Goal: Task Accomplishment & Management: Manage account settings

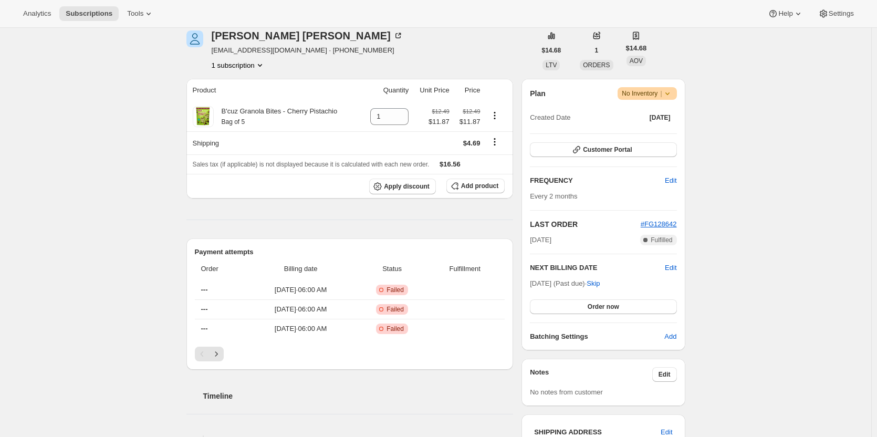
scroll to position [141, 0]
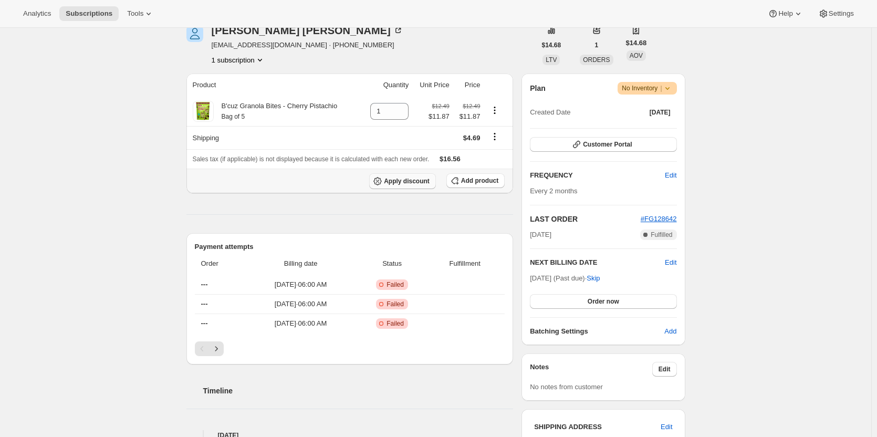
click at [421, 182] on span "Apply discount" at bounding box center [407, 181] width 46 height 8
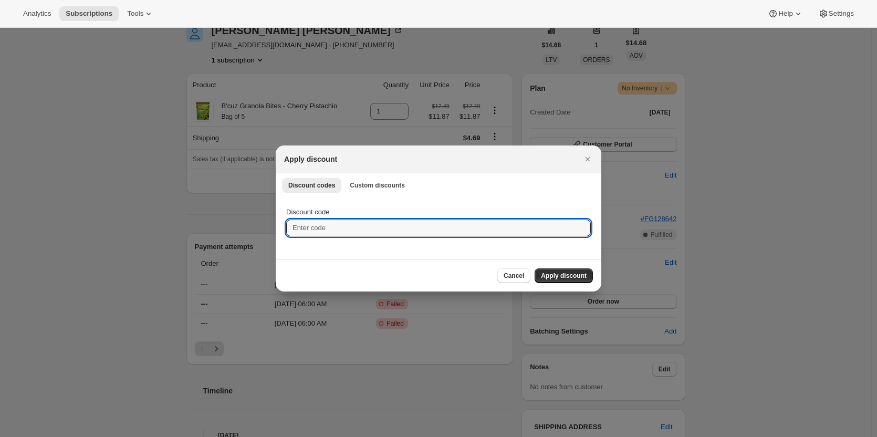
click at [391, 225] on input "Discount code" at bounding box center [438, 227] width 304 height 17
click at [384, 183] on span "Custom discounts" at bounding box center [377, 185] width 55 height 8
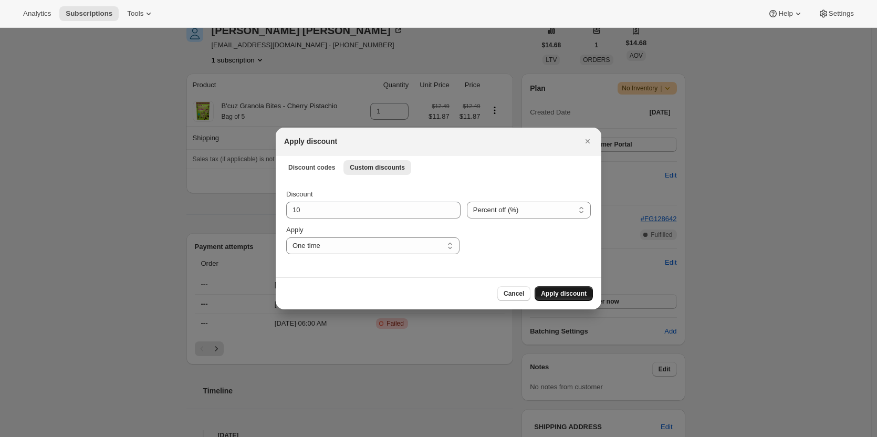
click at [570, 290] on span "Apply discount" at bounding box center [564, 293] width 46 height 8
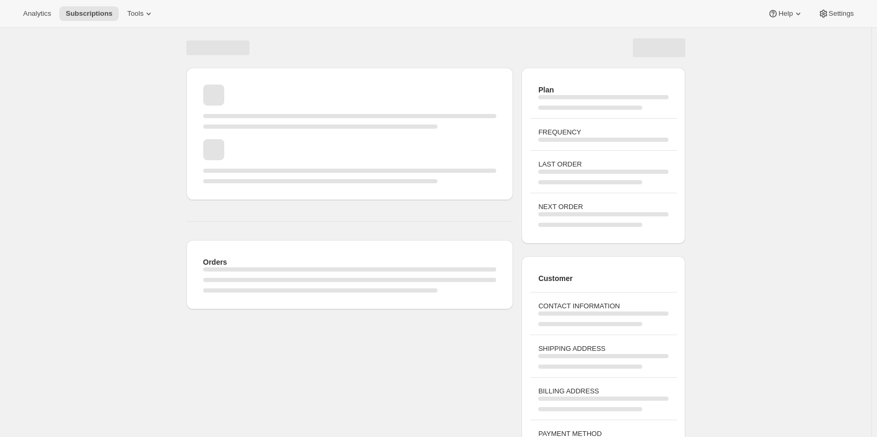
scroll to position [38, 0]
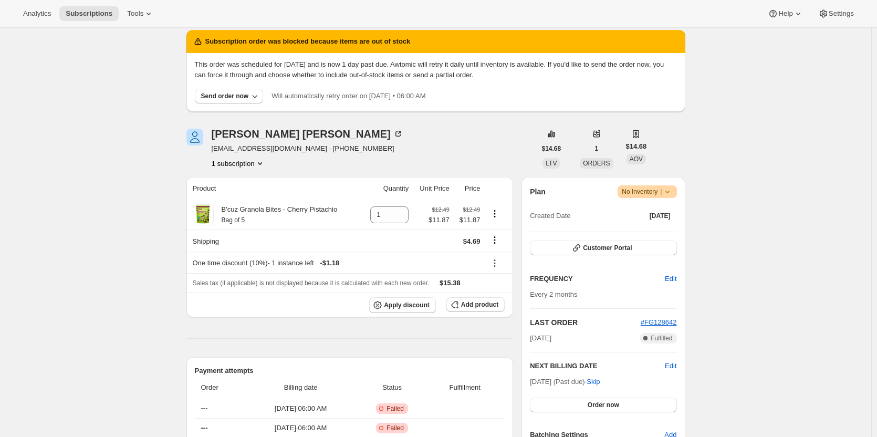
click at [309, 74] on p "This order was scheduled for [DATE] and is now 1 day past due. Awtomic will ret…" at bounding box center [436, 69] width 482 height 21
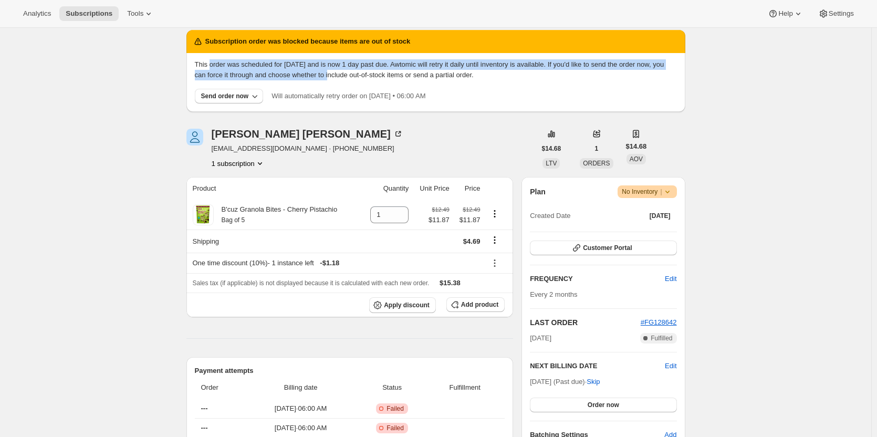
drag, startPoint x: 309, startPoint y: 74, endPoint x: 210, endPoint y: 57, distance: 100.6
click at [210, 57] on div "This order was scheduled for [DATE] and is now 1 day past due. Awtomic will ret…" at bounding box center [435, 82] width 499 height 59
drag, startPoint x: 210, startPoint y: 57, endPoint x: 316, endPoint y: 82, distance: 109.0
click at [316, 82] on div "This order was scheduled for [DATE] and is now 1 day past due. Awtomic will ret…" at bounding box center [435, 82] width 499 height 59
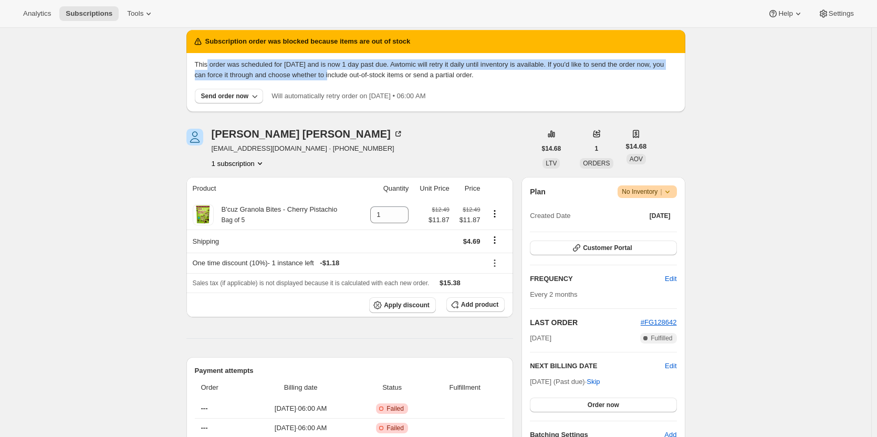
click at [316, 82] on div "This order was scheduled for [DATE] and is now 1 day past due. Awtomic will ret…" at bounding box center [436, 81] width 482 height 44
drag, startPoint x: 316, startPoint y: 82, endPoint x: 217, endPoint y: 62, distance: 100.8
click at [217, 62] on div "This order was scheduled for [DATE] and is now 1 day past due. Awtomic will ret…" at bounding box center [436, 81] width 482 height 44
click at [217, 62] on p "This order was scheduled for [DATE] and is now 1 day past due. Awtomic will ret…" at bounding box center [436, 69] width 482 height 21
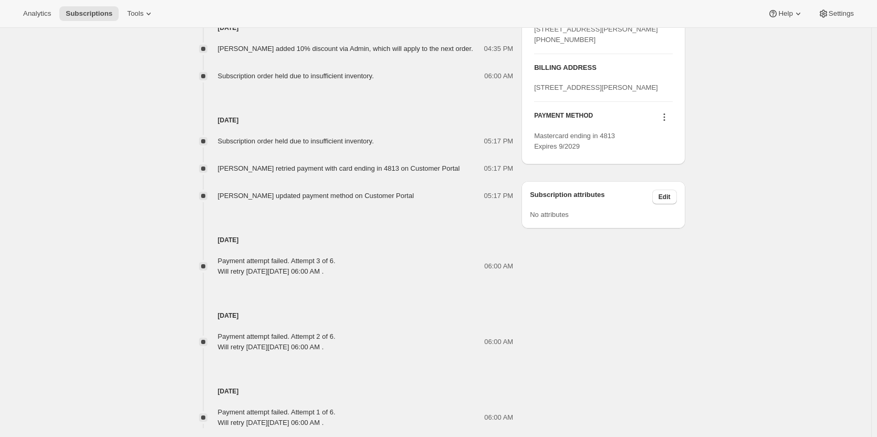
scroll to position [624, 0]
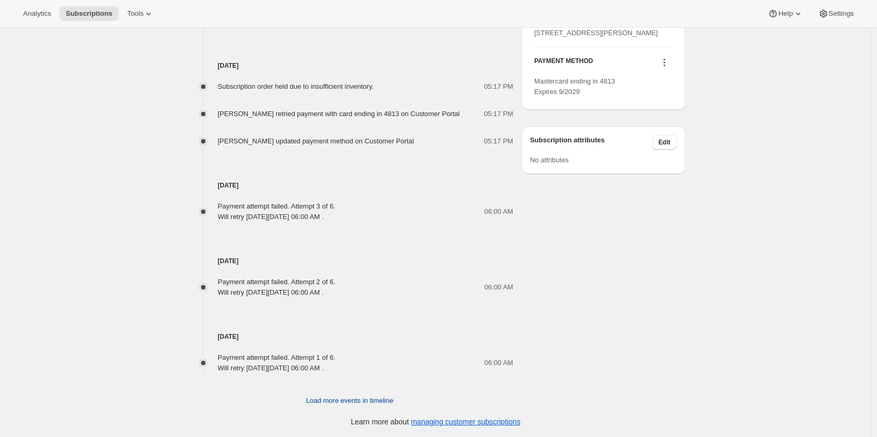
click at [328, 399] on span "Load more events in timeline" at bounding box center [349, 400] width 87 height 10
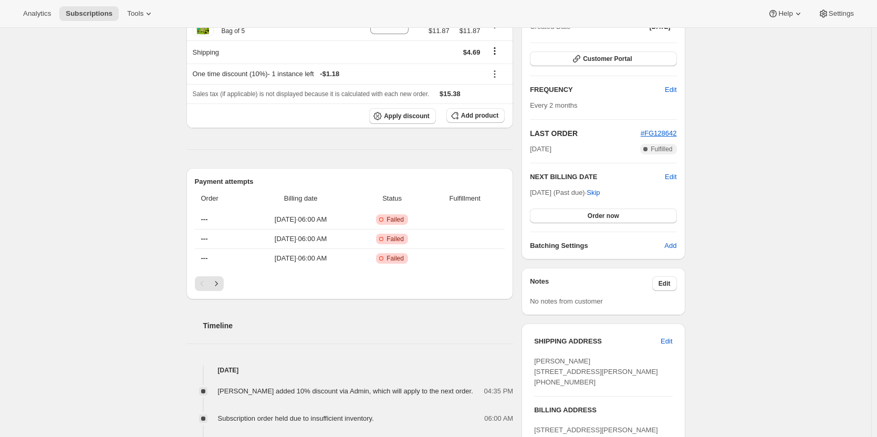
scroll to position [226, 0]
click at [217, 277] on button "Next" at bounding box center [216, 284] width 15 height 15
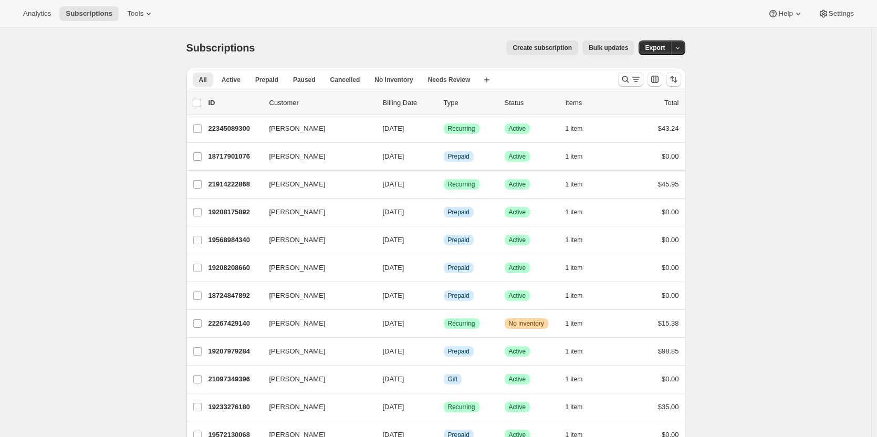
click at [626, 82] on icon "Search and filter results" at bounding box center [625, 79] width 10 height 10
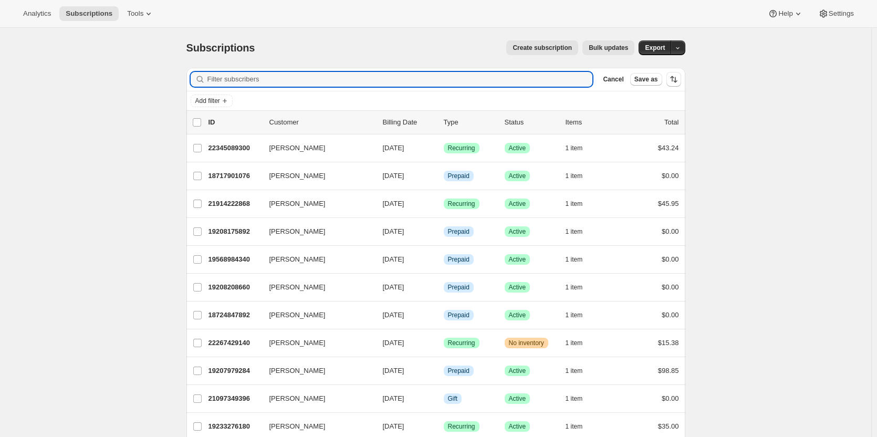
paste input "[PERSON_NAME]"
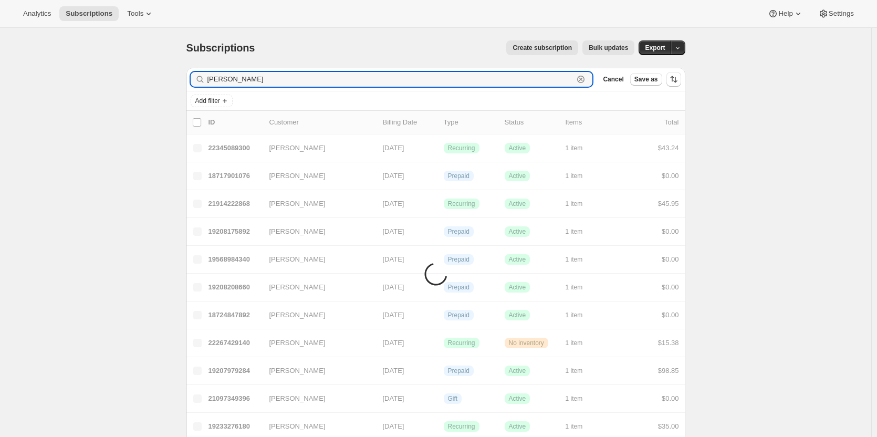
type input "[PERSON_NAME]"
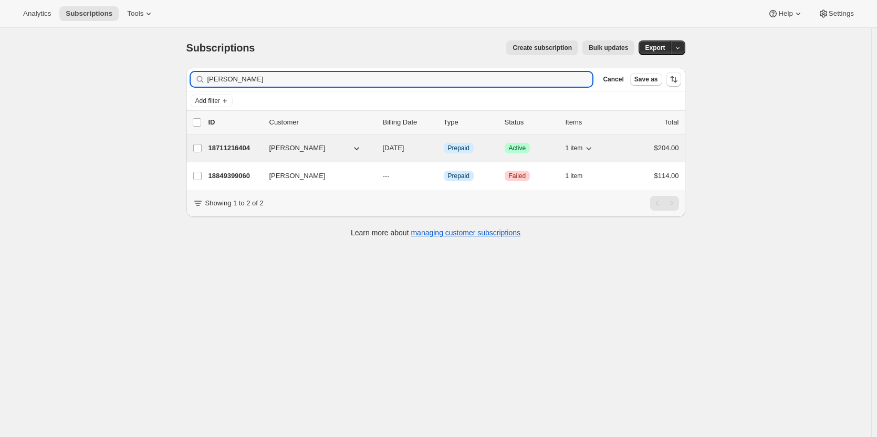
click at [495, 145] on div "Info Prepaid" at bounding box center [470, 148] width 52 height 10
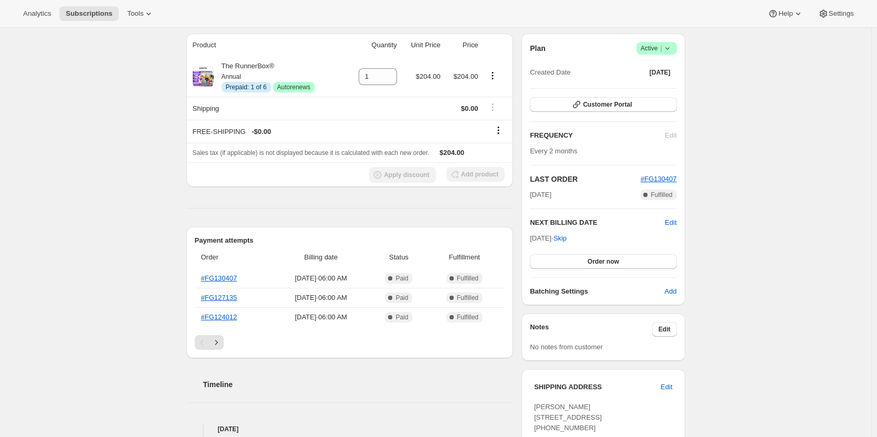
scroll to position [90, 0]
click at [501, 76] on button "Product actions" at bounding box center [492, 76] width 17 height 12
click at [493, 95] on span "Disable Autorenew" at bounding box center [495, 96] width 57 height 8
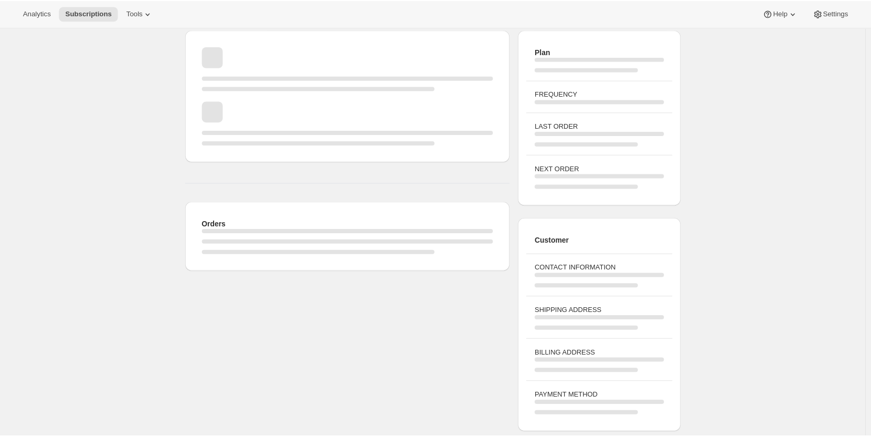
scroll to position [225, 0]
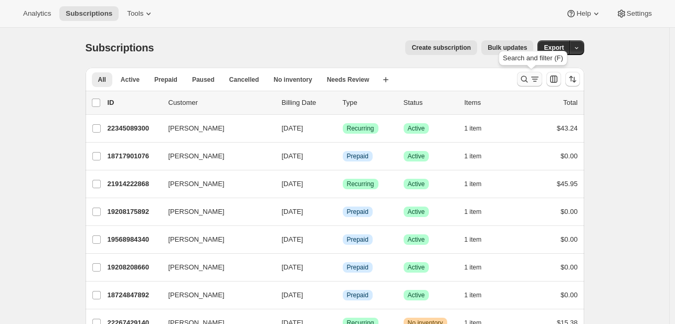
click at [526, 81] on icon "Search and filter results" at bounding box center [524, 79] width 10 height 10
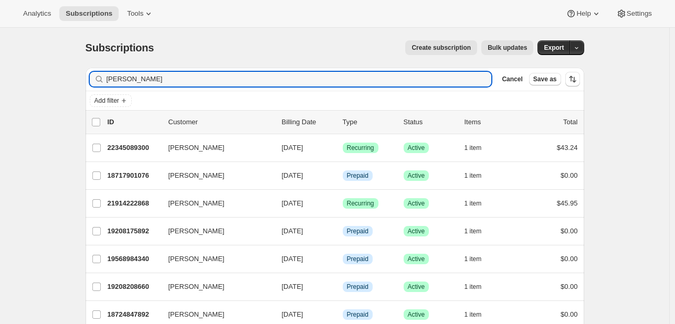
type input "thiele"
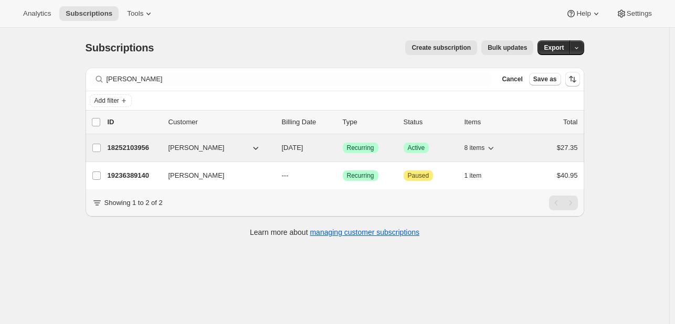
click at [330, 145] on p "10/12/2025" at bounding box center [308, 148] width 52 height 10
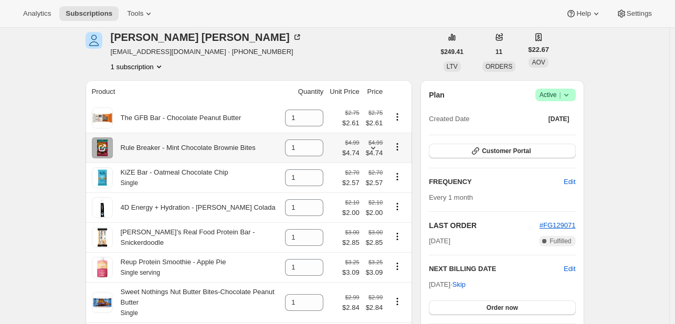
scroll to position [46, 0]
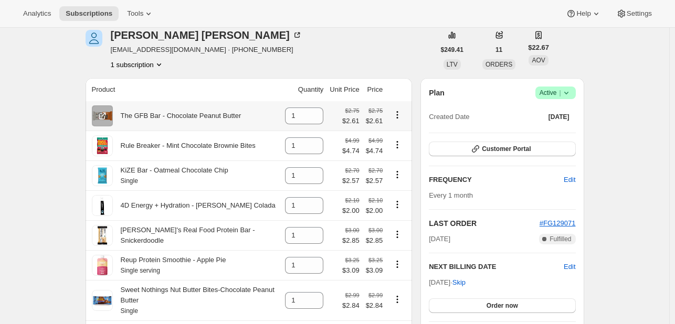
click at [398, 112] on icon "Product actions" at bounding box center [397, 115] width 10 height 10
click at [399, 139] on span "Remove" at bounding box center [393, 135] width 25 height 8
type input "0"
click at [402, 122] on div at bounding box center [397, 116] width 17 height 14
click at [398, 118] on icon "Product actions" at bounding box center [397, 115] width 10 height 10
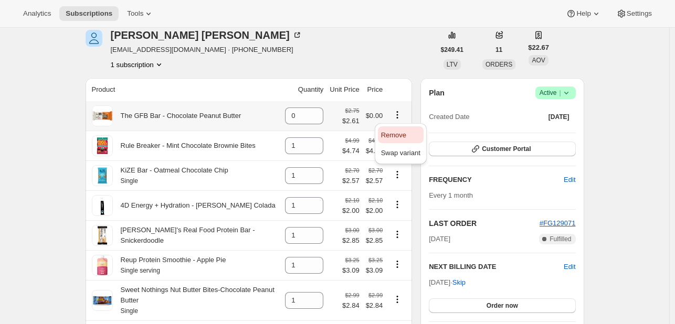
click at [394, 132] on span "Remove" at bounding box center [393, 135] width 25 height 8
click at [398, 118] on icon "Product actions" at bounding box center [397, 115] width 10 height 10
click at [393, 142] on button "Remove" at bounding box center [401, 134] width 46 height 17
click at [399, 147] on icon "Product actions" at bounding box center [397, 145] width 10 height 10
click at [392, 158] on button "Remove" at bounding box center [401, 165] width 46 height 17
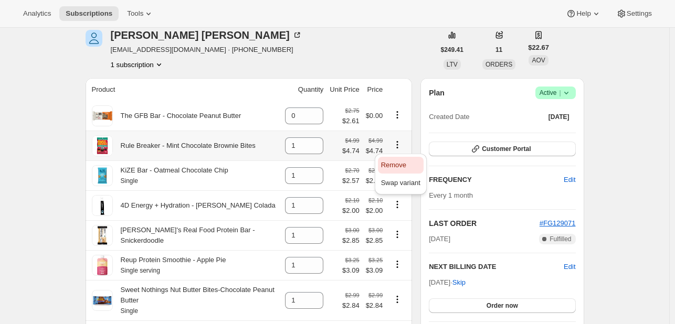
type input "0"
click at [399, 176] on icon "Product actions" at bounding box center [397, 175] width 10 height 10
click at [379, 197] on button "Remove" at bounding box center [401, 195] width 46 height 17
type input "0"
click at [397, 208] on icon "Product actions" at bounding box center [397, 204] width 10 height 10
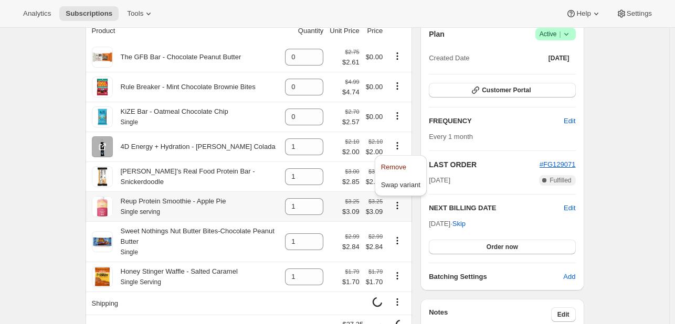
scroll to position [106, 0]
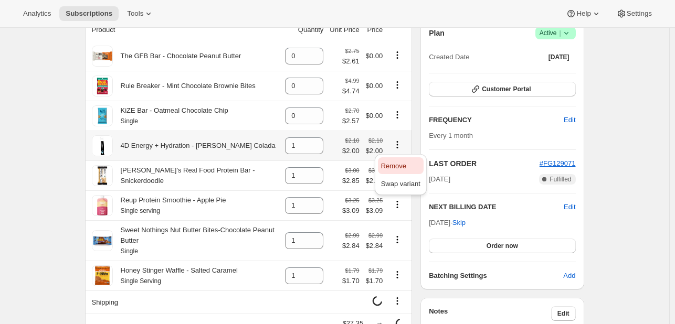
click at [395, 165] on span "Remove" at bounding box center [393, 166] width 25 height 8
type input "0"
click at [398, 176] on icon "Product actions" at bounding box center [397, 175] width 10 height 10
click at [391, 199] on span "Remove" at bounding box center [393, 196] width 25 height 8
type input "0"
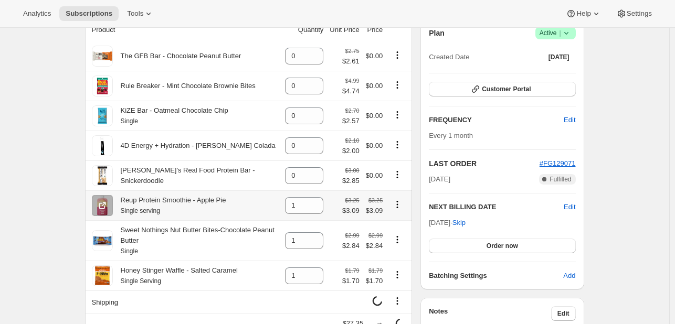
click at [401, 209] on icon "Product actions" at bounding box center [397, 204] width 10 height 10
click at [389, 226] on span "Remove" at bounding box center [393, 227] width 25 height 8
type input "0"
click at [397, 238] on icon "Product actions" at bounding box center [397, 240] width 10 height 10
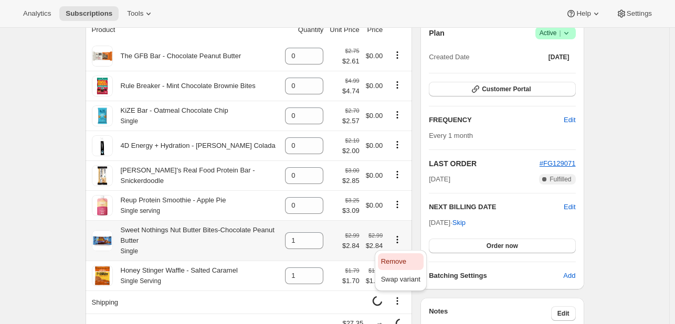
click at [396, 262] on span "Remove" at bounding box center [393, 262] width 25 height 8
type input "0"
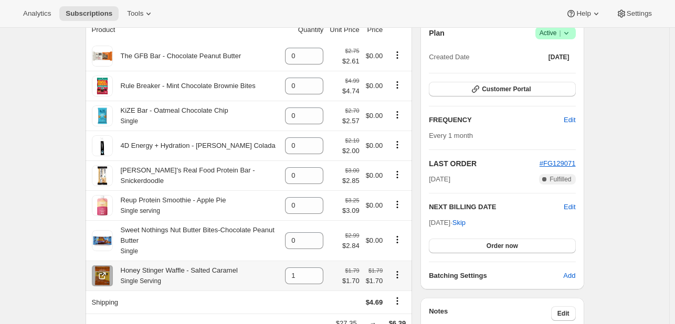
click at [400, 276] on icon "Product actions" at bounding box center [397, 275] width 10 height 10
click at [386, 241] on span "Remove" at bounding box center [393, 240] width 25 height 8
type input "0"
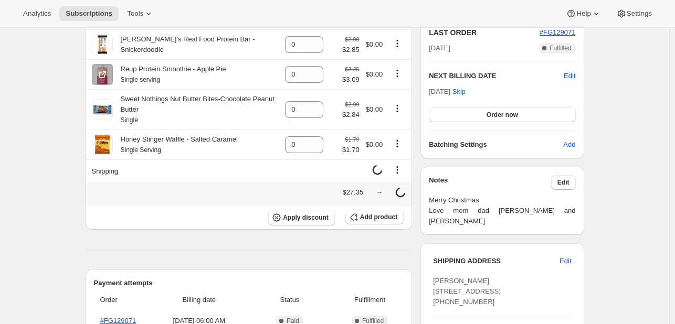
scroll to position [238, 0]
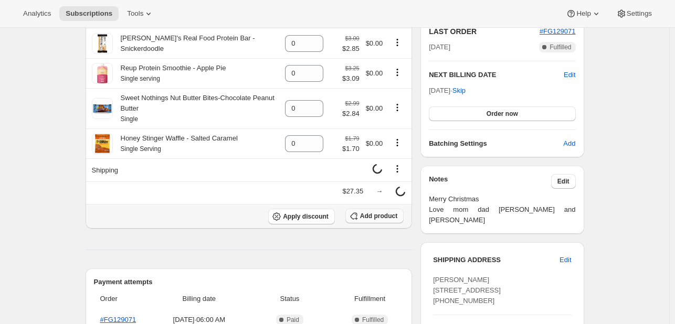
click at [359, 216] on icon "button" at bounding box center [354, 216] width 10 height 10
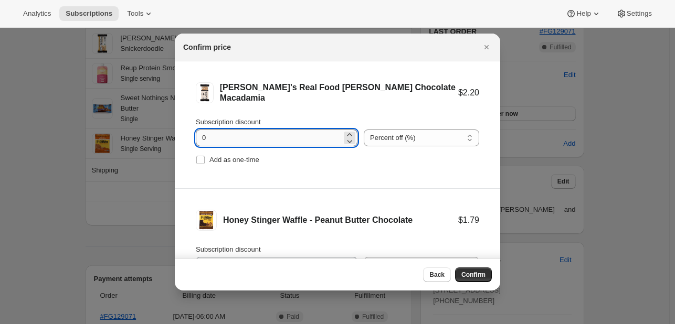
click at [273, 142] on input "0" at bounding box center [269, 138] width 146 height 17
type input "0"
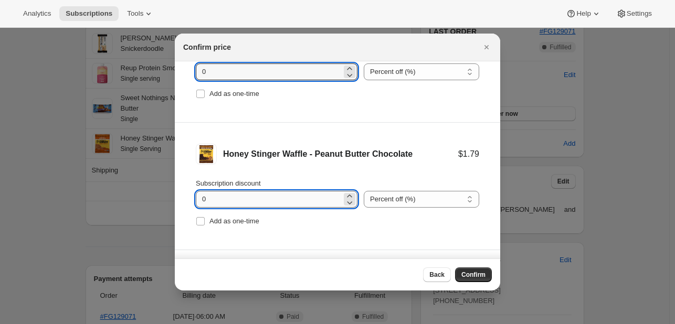
click at [246, 204] on input "0" at bounding box center [269, 199] width 146 height 17
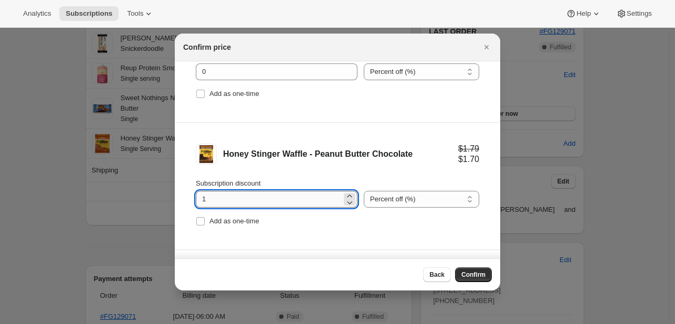
type input "0"
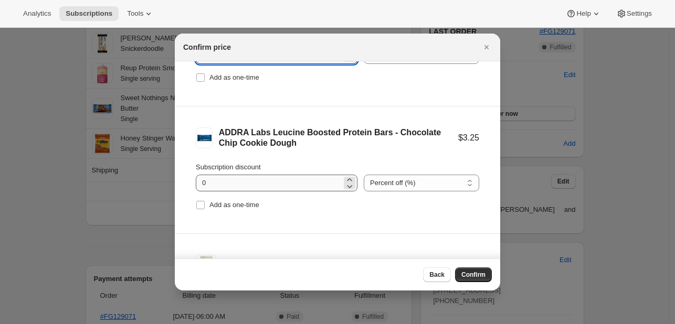
scroll to position [211, 0]
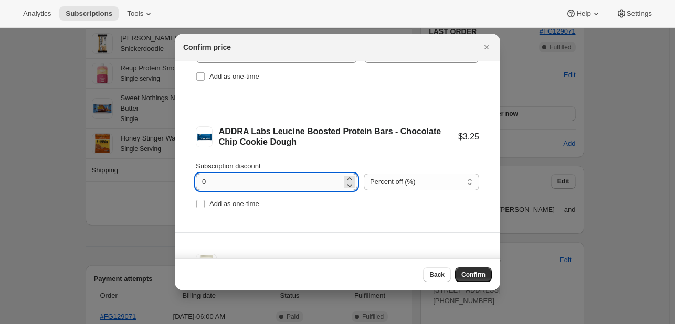
click at [237, 183] on input "0" at bounding box center [269, 182] width 146 height 17
type input "0"
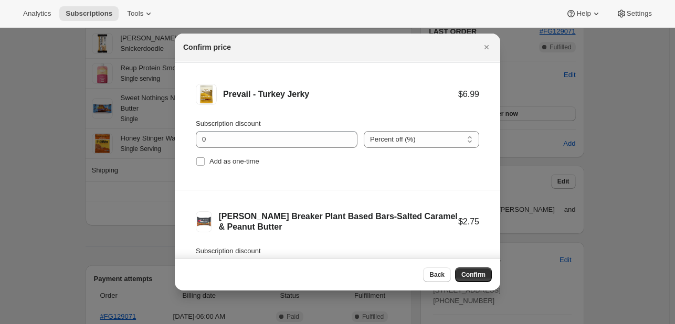
scroll to position [383, 0]
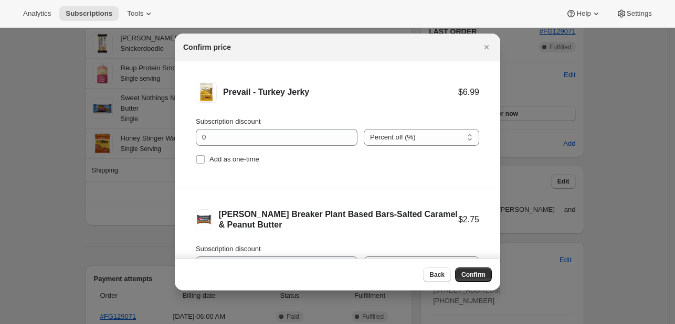
click at [268, 145] on div "Subscription discount 0 Percent off (%) Amount off ($) Percent off (%) Add as o…" at bounding box center [337, 142] width 283 height 50
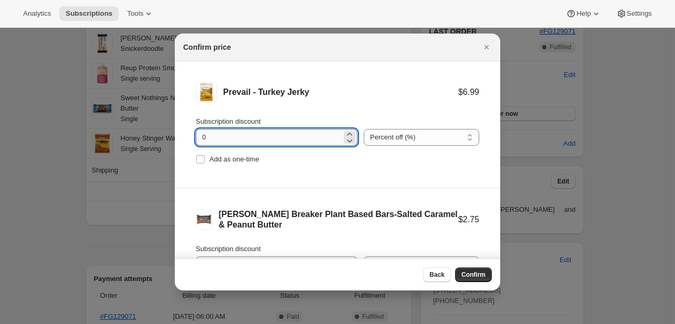
click at [263, 141] on input "0" at bounding box center [269, 137] width 146 height 17
type input "0"
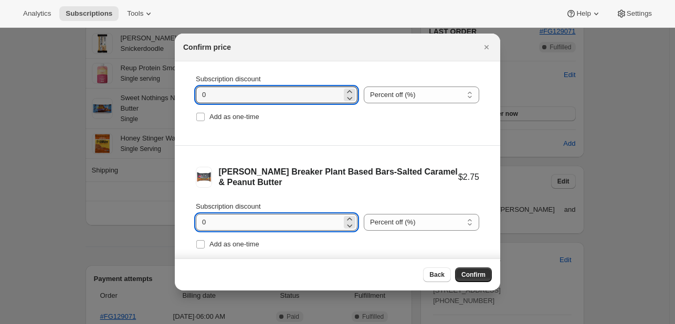
click at [256, 223] on input "0" at bounding box center [269, 222] width 146 height 17
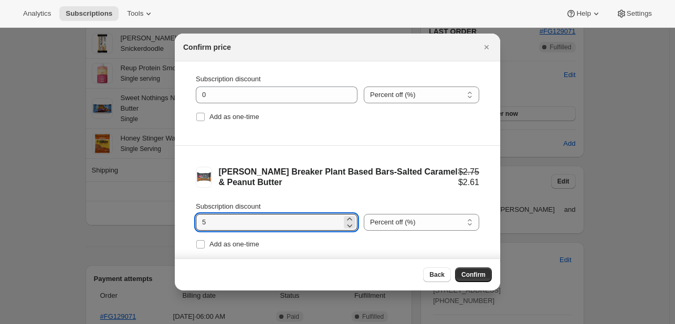
type input "5"
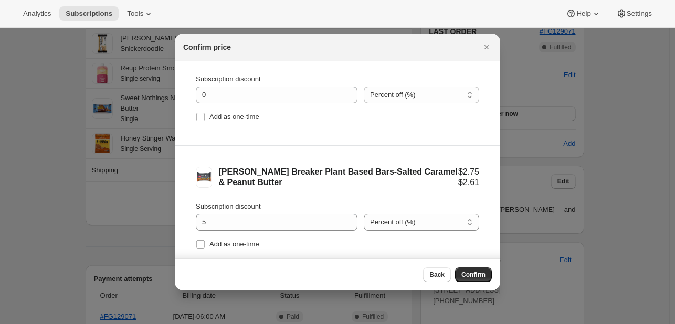
click at [298, 149] on li "Bonk Breaker Plant Based Bars-Salted Caramel & Peanut Butter $2.75 $2.61 Subscr…" at bounding box center [337, 209] width 325 height 127
click at [476, 273] on span "Confirm" at bounding box center [473, 275] width 24 height 8
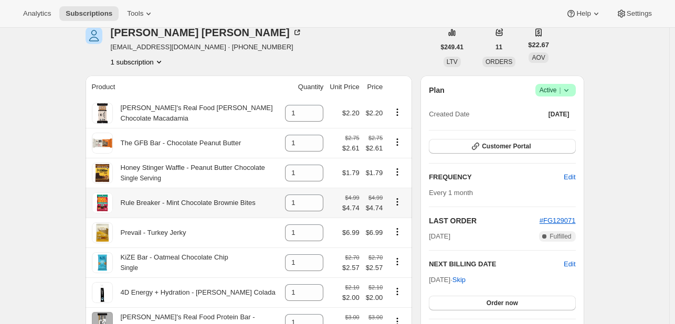
scroll to position [52, 0]
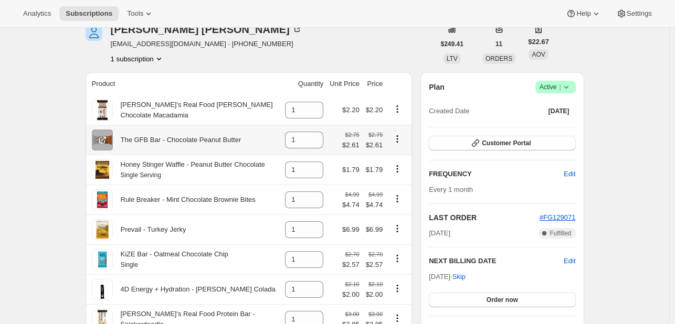
click at [399, 144] on icon "Product actions" at bounding box center [397, 139] width 10 height 10
click at [404, 153] on button "Remove" at bounding box center [401, 159] width 46 height 17
type input "0"
click at [400, 193] on td at bounding box center [399, 200] width 26 height 30
click at [398, 202] on icon "Product actions" at bounding box center [398, 202] width 2 height 2
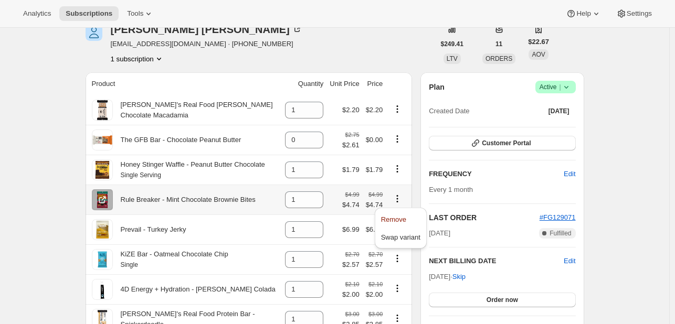
click at [401, 199] on icon "Product actions" at bounding box center [397, 199] width 10 height 10
click at [403, 219] on span "Remove" at bounding box center [393, 220] width 25 height 8
type input "0"
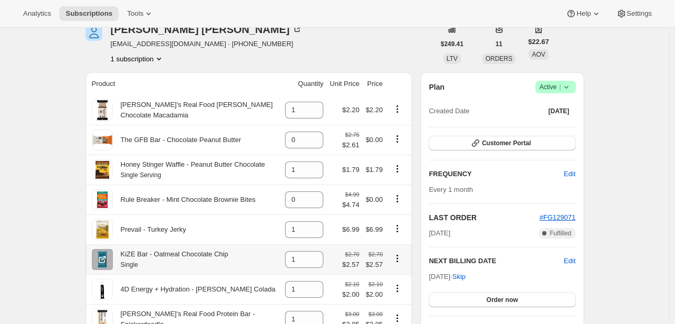
click at [399, 261] on icon "Product actions" at bounding box center [397, 259] width 10 height 10
click at [400, 266] on div "Remove Swap variant" at bounding box center [401, 292] width 60 height 52
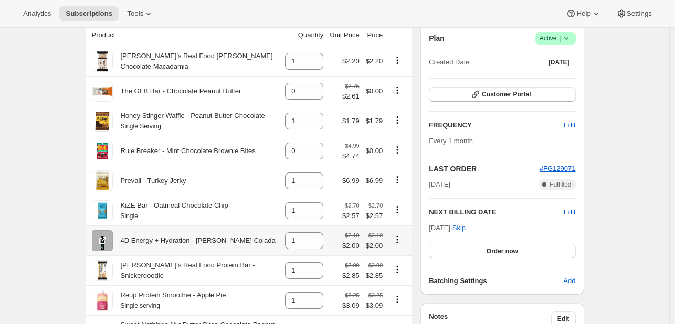
click at [399, 243] on icon "Product actions" at bounding box center [397, 240] width 10 height 10
click at [394, 256] on span "Remove" at bounding box center [400, 261] width 39 height 10
type input "0"
click at [399, 273] on icon "Product actions" at bounding box center [397, 270] width 10 height 10
click at [387, 237] on span "Remove" at bounding box center [393, 233] width 25 height 8
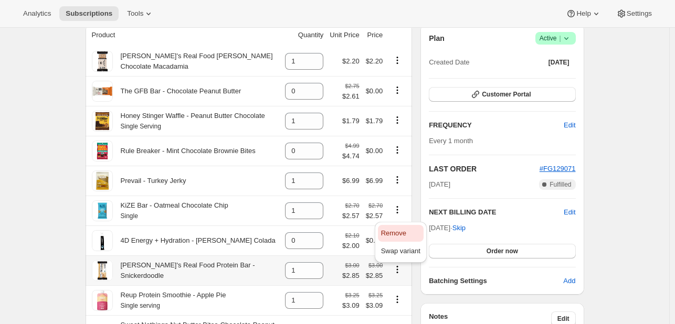
type input "0"
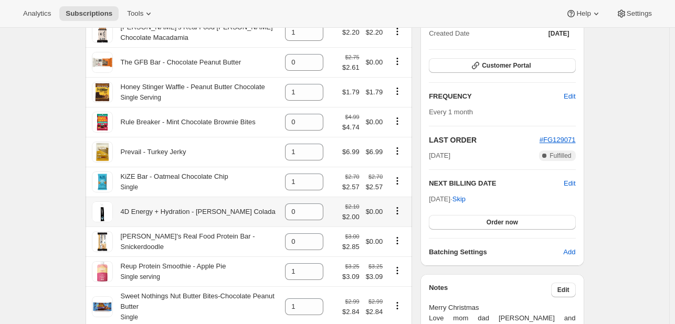
scroll to position [156, 0]
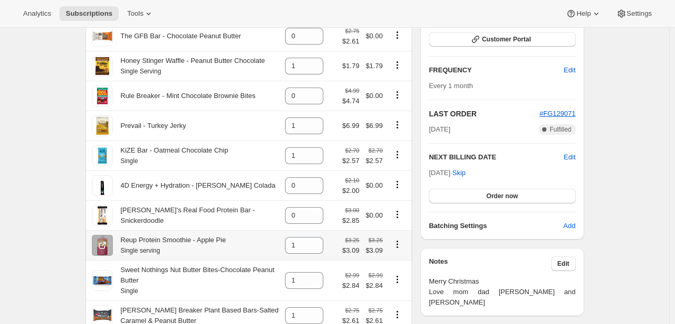
click at [397, 243] on icon "Product actions" at bounding box center [397, 244] width 10 height 10
click at [388, 263] on span "Remove" at bounding box center [393, 266] width 25 height 8
type input "0"
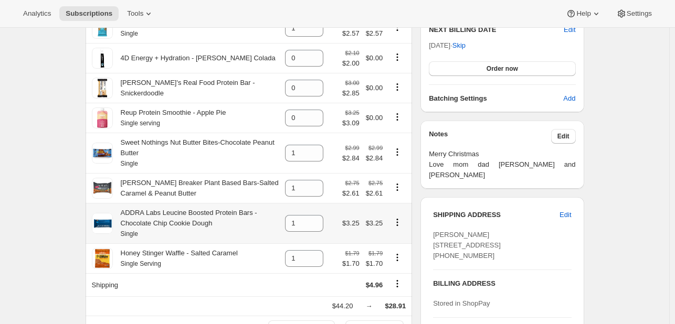
scroll to position [286, 0]
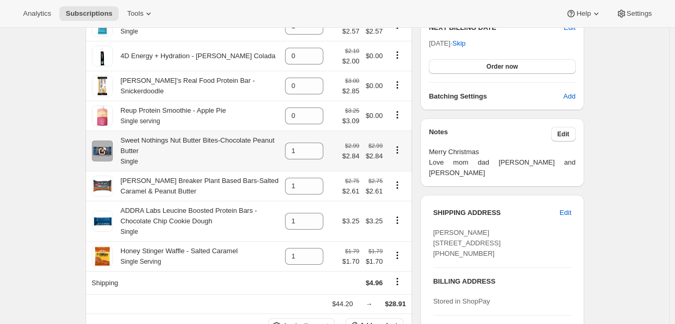
click at [401, 154] on icon "Product actions" at bounding box center [397, 150] width 10 height 10
click at [385, 171] on span "Remove" at bounding box center [393, 172] width 25 height 8
type input "0"
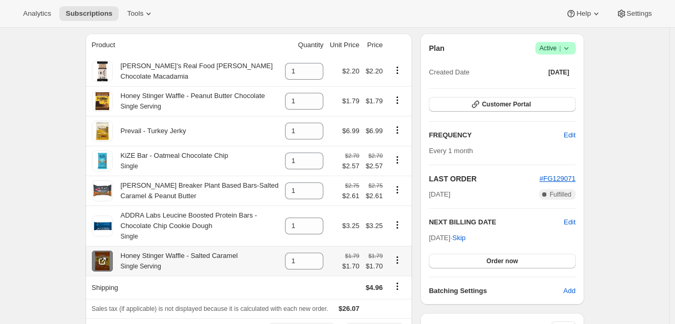
scroll to position [90, 0]
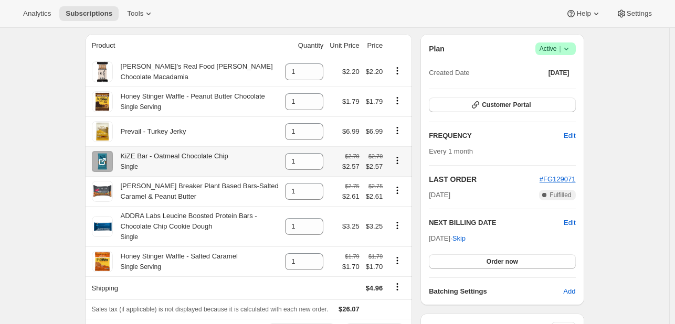
click at [398, 160] on icon "Product actions" at bounding box center [398, 161] width 2 height 2
click at [392, 178] on span "Remove" at bounding box center [393, 181] width 25 height 8
type input "0"
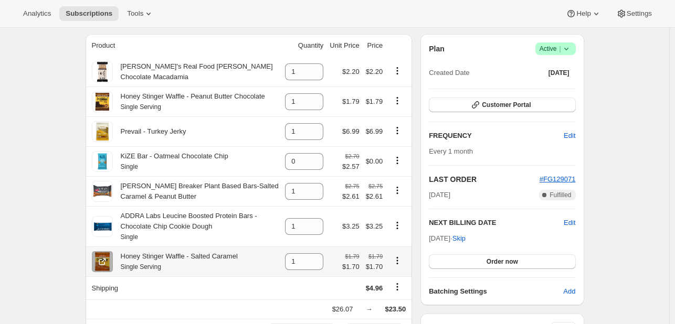
click at [398, 261] on icon "Product actions" at bounding box center [398, 261] width 2 height 2
click at [396, 272] on div "Remove Swap variant" at bounding box center [401, 290] width 52 height 41
click at [393, 279] on span "Remove" at bounding box center [393, 282] width 25 height 8
type input "0"
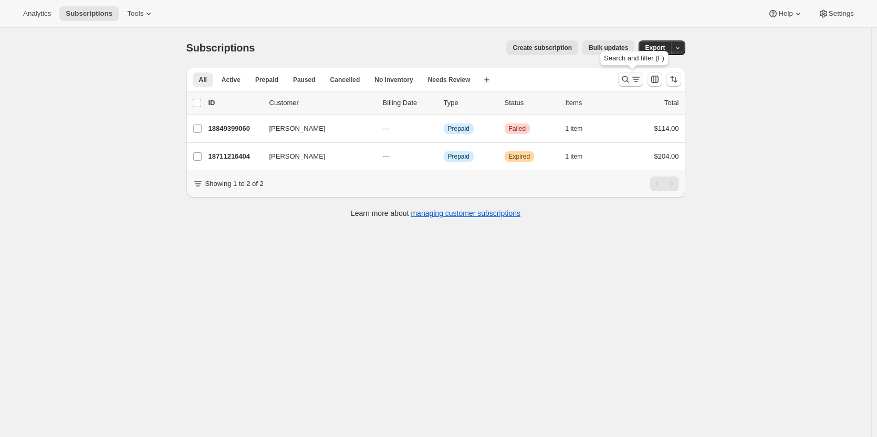
click at [624, 82] on icon "Search and filter results" at bounding box center [625, 79] width 10 height 10
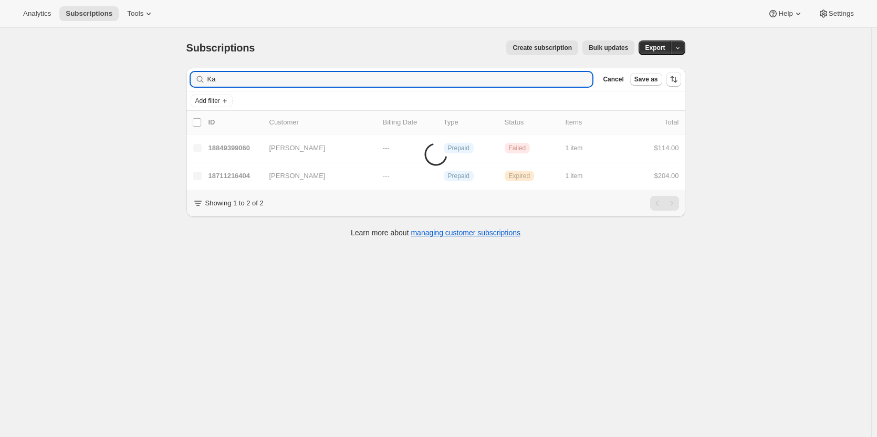
type input "K"
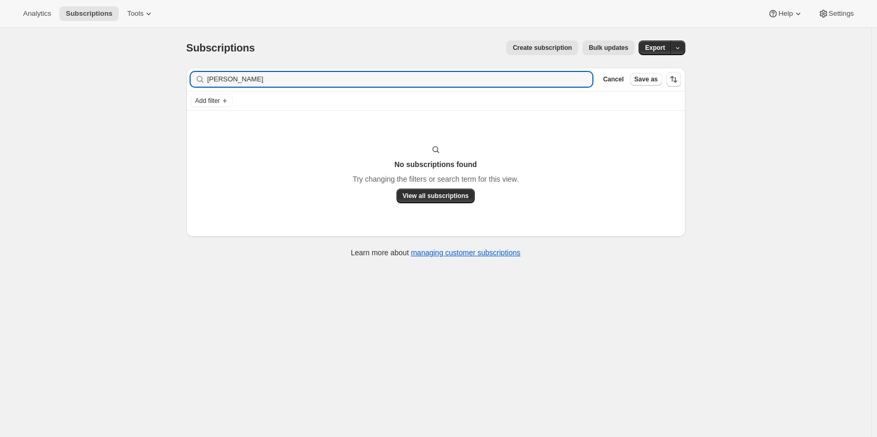
type input "daniel g"
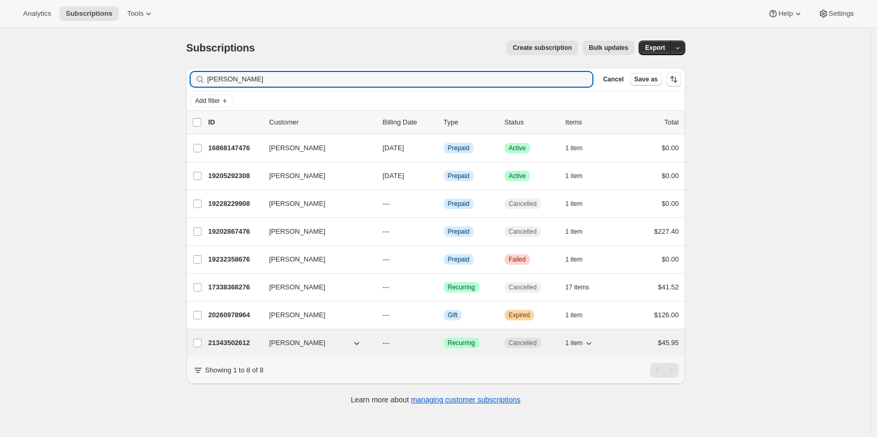
click at [485, 344] on div "Success Recurring" at bounding box center [470, 343] width 52 height 10
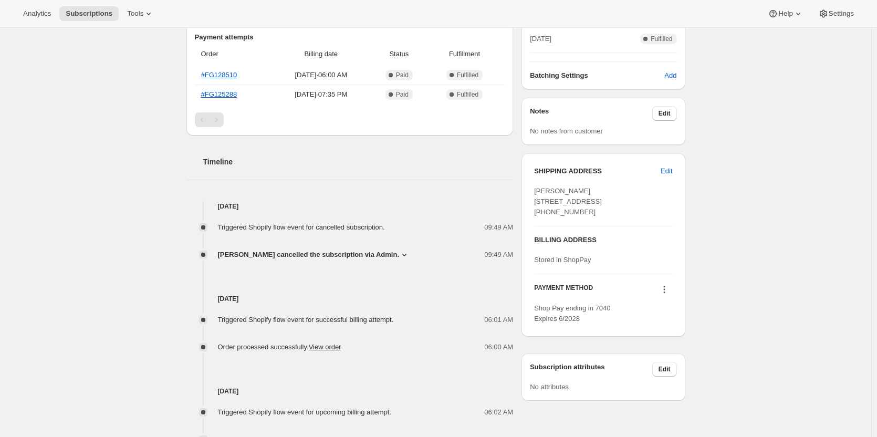
scroll to position [263, 0]
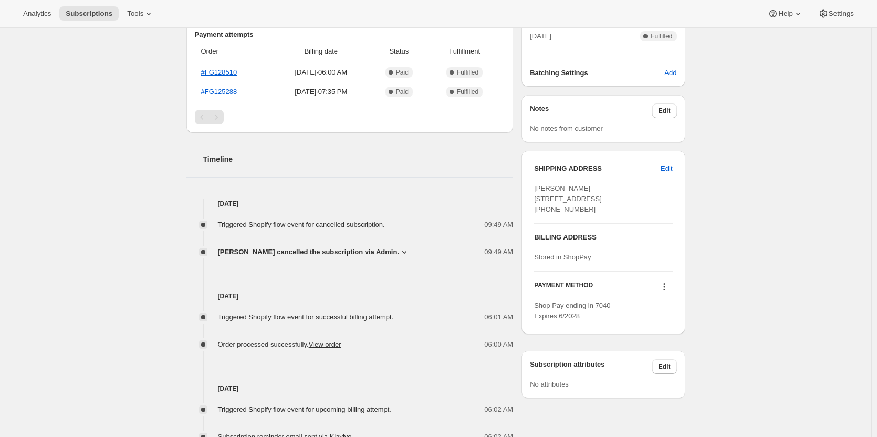
click at [399, 254] on icon at bounding box center [404, 252] width 10 height 10
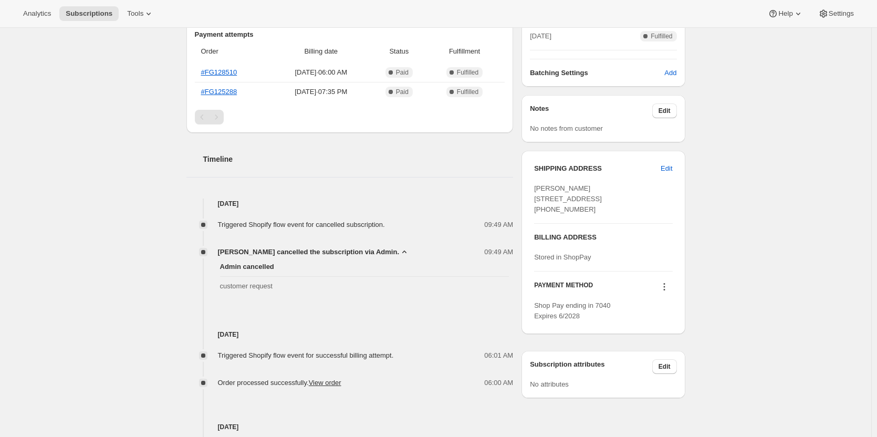
click at [399, 254] on icon at bounding box center [404, 252] width 10 height 10
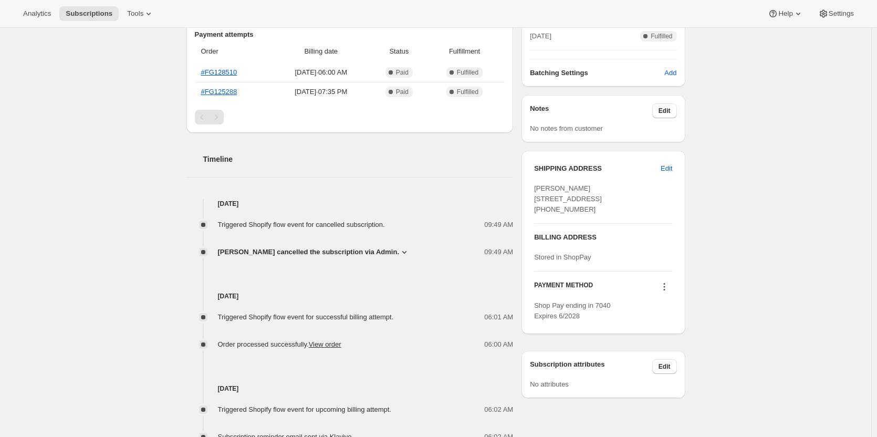
click at [399, 254] on icon at bounding box center [404, 252] width 10 height 10
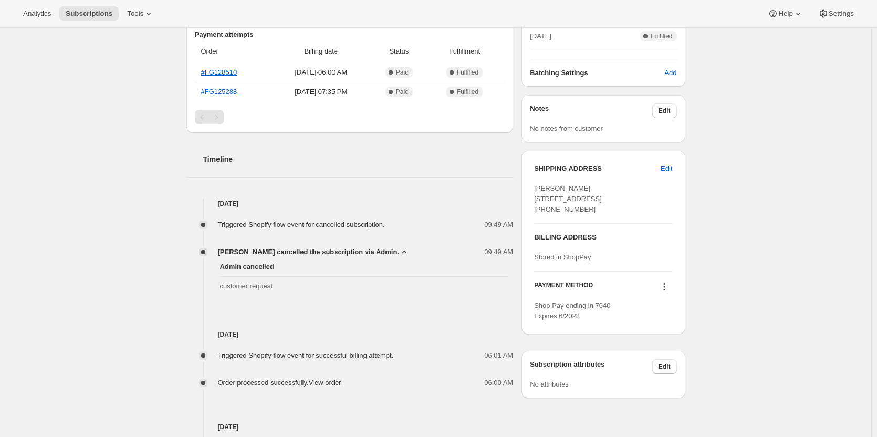
click at [399, 254] on icon at bounding box center [404, 252] width 10 height 10
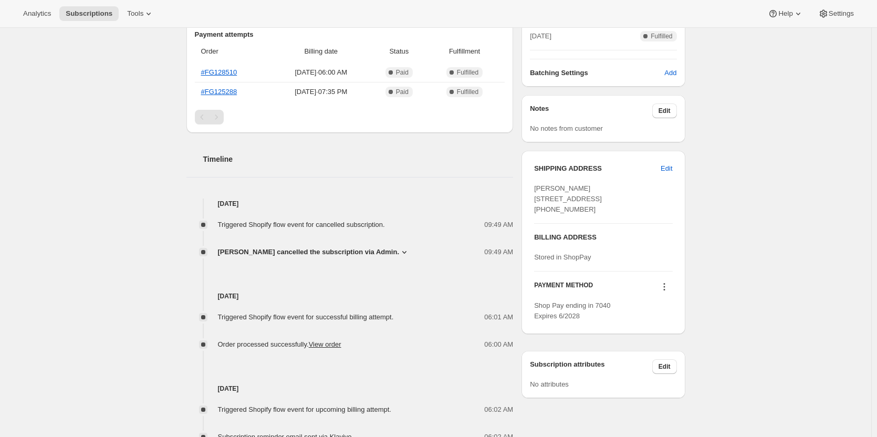
click at [401, 253] on icon at bounding box center [404, 252] width 10 height 10
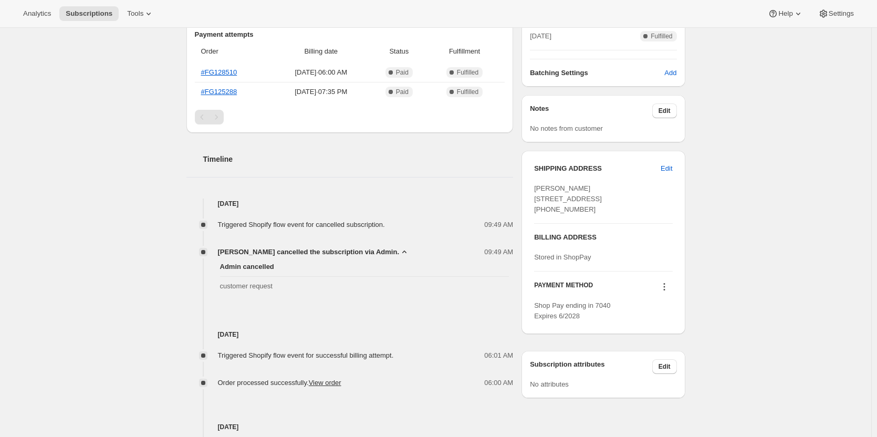
click at [257, 286] on span "customer request" at bounding box center [364, 286] width 289 height 10
drag, startPoint x: 257, startPoint y: 286, endPoint x: 280, endPoint y: 284, distance: 23.2
click at [280, 284] on span "customer request" at bounding box center [364, 286] width 289 height 10
drag, startPoint x: 280, startPoint y: 284, endPoint x: 206, endPoint y: 299, distance: 75.5
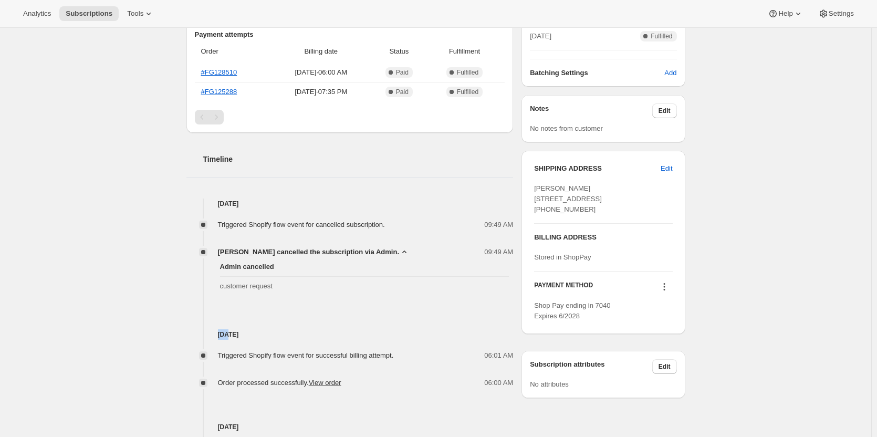
click at [206, 299] on div "Oct 5, 2025 Triggered Shopify flow event for cancelled subscription. 09:49 AM L…" at bounding box center [349, 371] width 327 height 347
click at [218, 289] on div "Admin cancelled customer request" at bounding box center [349, 276] width 327 height 38
drag, startPoint x: 218, startPoint y: 289, endPoint x: 271, endPoint y: 284, distance: 52.7
click at [271, 284] on div "Admin cancelled customer request" at bounding box center [349, 276] width 327 height 38
click at [271, 284] on span "customer request" at bounding box center [364, 286] width 289 height 10
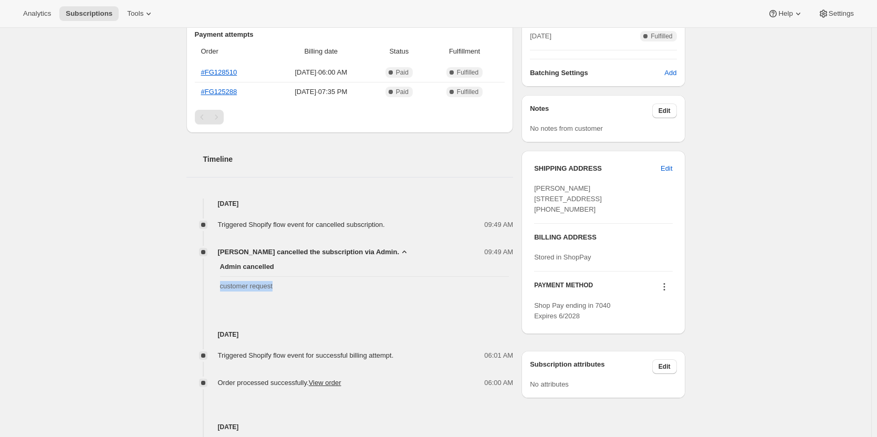
drag, startPoint x: 271, startPoint y: 284, endPoint x: 237, endPoint y: 289, distance: 34.4
click at [237, 289] on span "customer request" at bounding box center [364, 286] width 289 height 10
drag, startPoint x: 237, startPoint y: 289, endPoint x: 277, endPoint y: 294, distance: 40.8
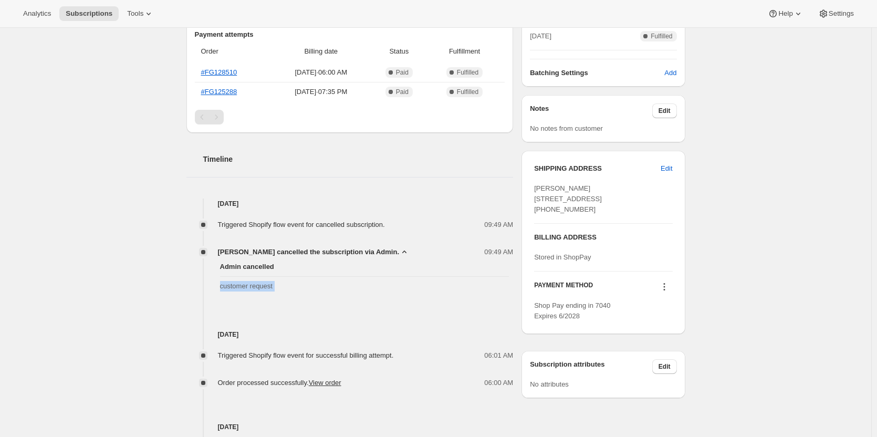
click at [277, 294] on div "Admin cancelled customer request" at bounding box center [349, 276] width 327 height 38
drag, startPoint x: 277, startPoint y: 294, endPoint x: 231, endPoint y: 291, distance: 46.3
click at [231, 291] on div "Admin cancelled customer request" at bounding box center [349, 276] width 327 height 38
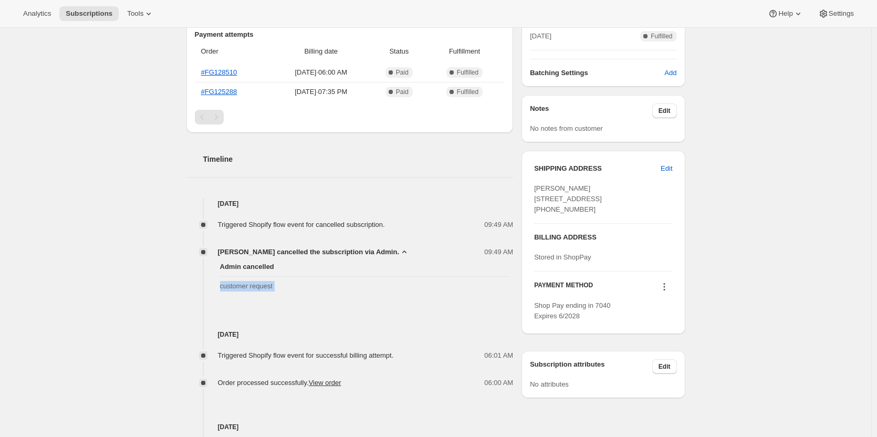
drag, startPoint x: 231, startPoint y: 291, endPoint x: 293, endPoint y: 293, distance: 62.0
click at [293, 293] on div "Admin cancelled customer request" at bounding box center [349, 276] width 327 height 38
drag, startPoint x: 293, startPoint y: 293, endPoint x: 224, endPoint y: 295, distance: 69.3
click at [224, 295] on div "Oct 5, 2025 Triggered Shopify flow event for cancelled subscription. 09:49 AM L…" at bounding box center [349, 371] width 327 height 347
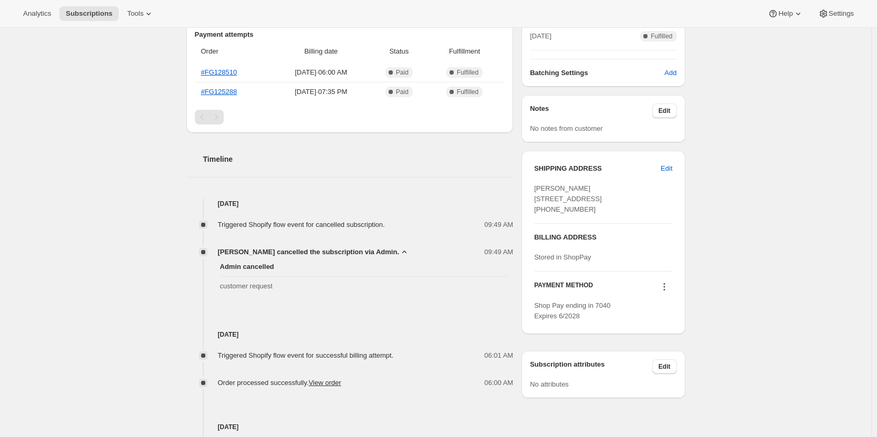
click at [228, 282] on span "customer request" at bounding box center [364, 286] width 289 height 10
drag, startPoint x: 228, startPoint y: 282, endPoint x: 286, endPoint y: 292, distance: 58.6
click at [286, 292] on div "Admin cancelled customer request" at bounding box center [349, 276] width 327 height 38
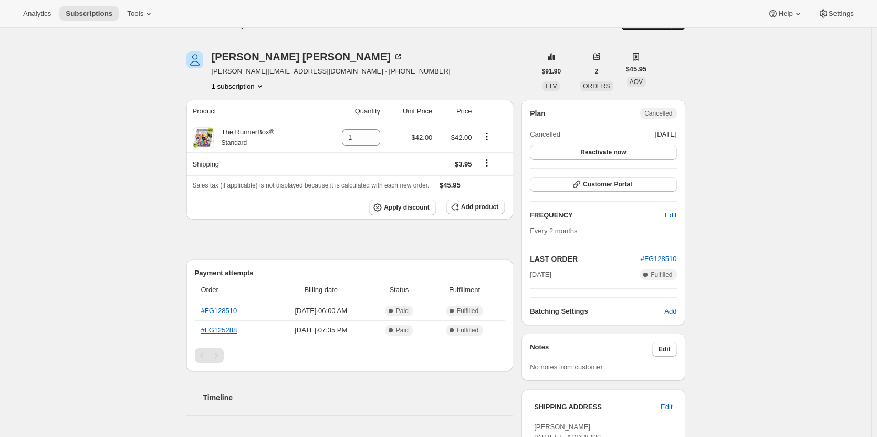
scroll to position [0, 0]
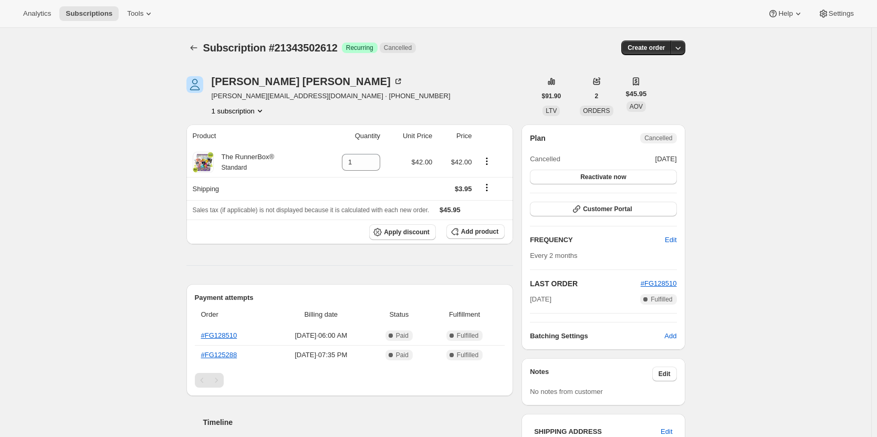
click at [278, 106] on div "1 subscription" at bounding box center [331, 111] width 239 height 10
drag, startPoint x: 278, startPoint y: 106, endPoint x: 215, endPoint y: 101, distance: 63.7
click at [215, 101] on div "Daniel Gaitan gaitan.daniel9@yahoo.com · +16613058360 1 subscription" at bounding box center [331, 96] width 239 height 40
click at [215, 101] on span "gaitan.daniel9@yahoo.com · +16613058360" at bounding box center [331, 96] width 239 height 10
drag, startPoint x: 215, startPoint y: 101, endPoint x: 268, endPoint y: 117, distance: 56.0
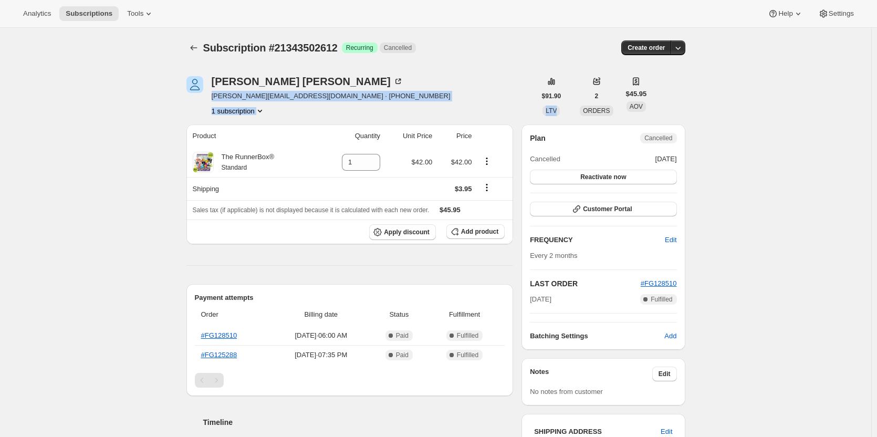
click at [268, 117] on div "Daniel Gaitan gaitan.daniel9@yahoo.com · +16613058360 1 subscription $91.90 LTV…" at bounding box center [431, 433] width 507 height 749
drag, startPoint x: 268, startPoint y: 117, endPoint x: 208, endPoint y: 98, distance: 62.9
click at [208, 98] on div "Daniel Gaitan gaitan.daniel9@yahoo.com · +16613058360 1 subscription $91.90 LTV…" at bounding box center [431, 433] width 507 height 749
click at [208, 98] on div "Daniel Gaitan gaitan.daniel9@yahoo.com · +16613058360 1 subscription" at bounding box center [360, 96] width 349 height 40
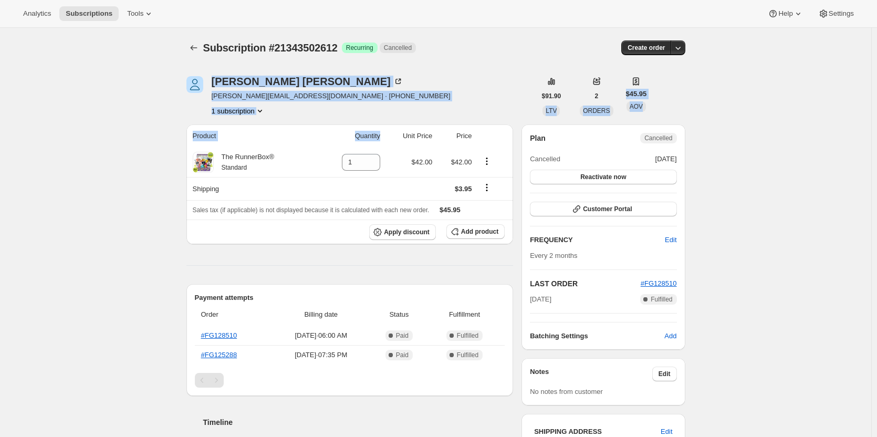
drag, startPoint x: 208, startPoint y: 98, endPoint x: 350, endPoint y: 141, distance: 147.8
click at [350, 141] on div "Daniel Gaitan gaitan.daniel9@yahoo.com · +16613058360 1 subscription $91.90 LTV…" at bounding box center [431, 433] width 507 height 749
click at [334, 117] on div "Daniel Gaitan gaitan.daniel9@yahoo.com · +16613058360 1 subscription $91.90 LTV…" at bounding box center [431, 433] width 507 height 749
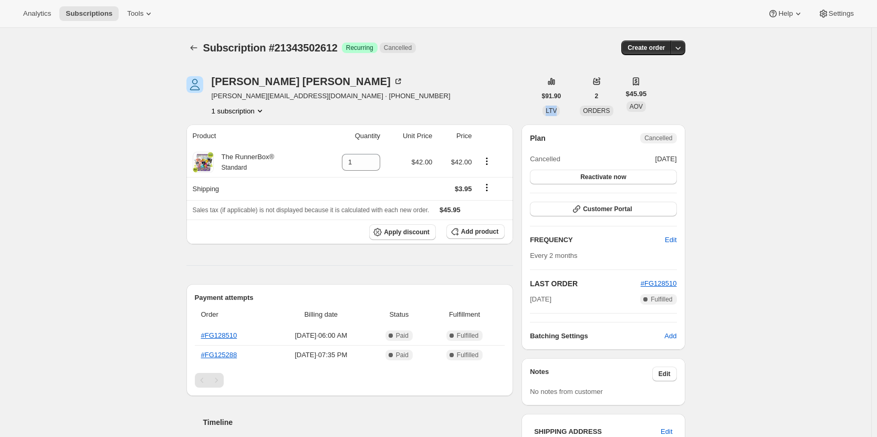
click at [334, 117] on div "Daniel Gaitan gaitan.daniel9@yahoo.com · +16613058360 1 subscription $91.90 LTV…" at bounding box center [431, 433] width 507 height 749
drag, startPoint x: 334, startPoint y: 117, endPoint x: 214, endPoint y: 99, distance: 121.5
click at [214, 99] on div "Daniel Gaitan gaitan.daniel9@yahoo.com · +16613058360 1 subscription $91.90 LTV…" at bounding box center [431, 433] width 507 height 749
click at [214, 99] on span "gaitan.daniel9@yahoo.com · +16613058360" at bounding box center [331, 96] width 239 height 10
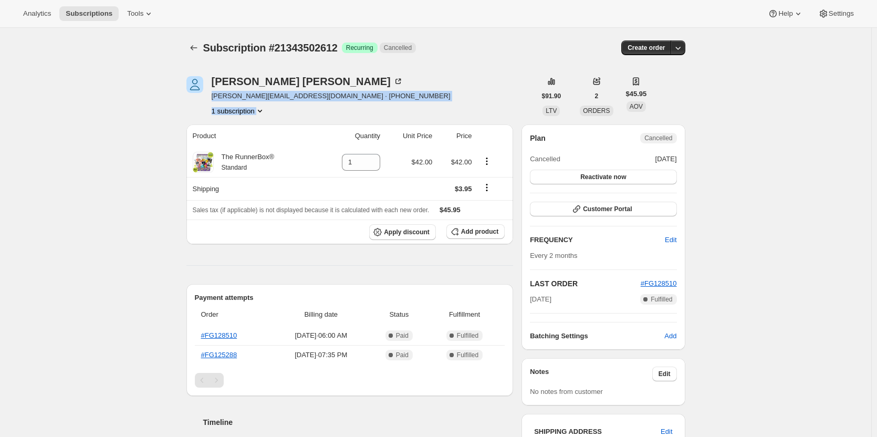
drag, startPoint x: 214, startPoint y: 99, endPoint x: 276, endPoint y: 113, distance: 62.9
click at [276, 113] on div "Daniel Gaitan gaitan.daniel9@yahoo.com · +16613058360 1 subscription" at bounding box center [331, 96] width 239 height 40
click at [276, 113] on div "1 subscription" at bounding box center [331, 111] width 239 height 10
drag, startPoint x: 276, startPoint y: 113, endPoint x: 208, endPoint y: 97, distance: 69.6
click at [208, 97] on div "Daniel Gaitan gaitan.daniel9@yahoo.com · +16613058360 1 subscription" at bounding box center [360, 96] width 349 height 40
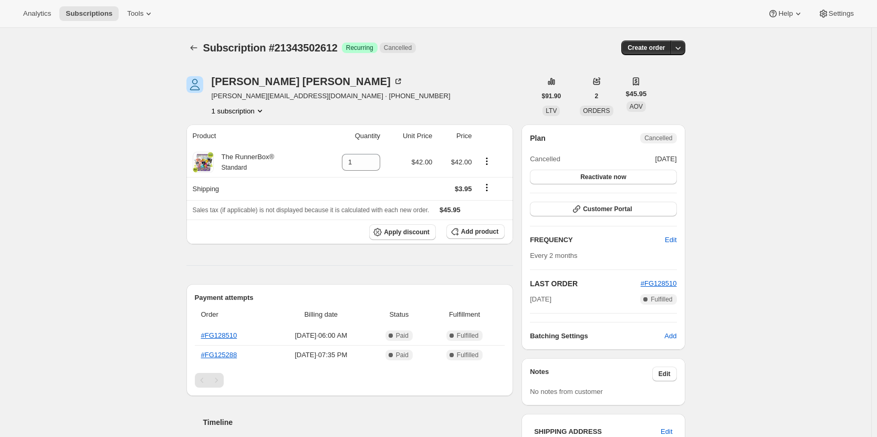
click at [208, 97] on div "Daniel Gaitan gaitan.daniel9@yahoo.com · +16613058360 1 subscription" at bounding box center [360, 96] width 349 height 40
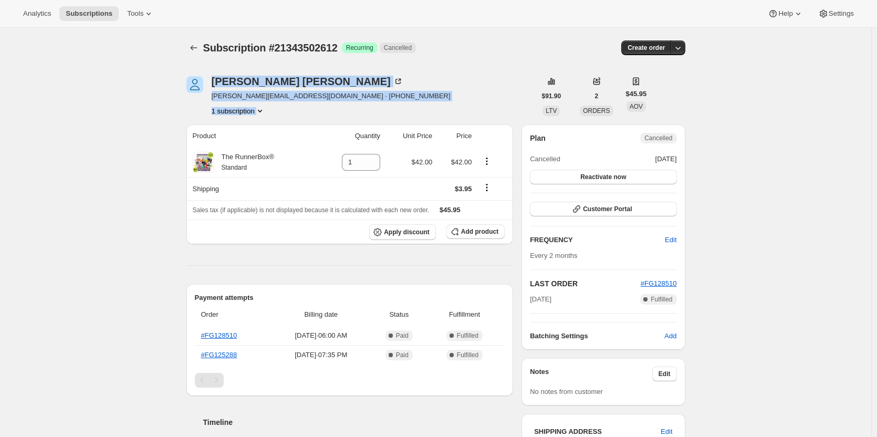
drag, startPoint x: 208, startPoint y: 97, endPoint x: 280, endPoint y: 112, distance: 74.0
click at [280, 112] on div "Daniel Gaitan gaitan.daniel9@yahoo.com · +16613058360 1 subscription" at bounding box center [360, 96] width 349 height 40
click at [280, 112] on div "1 subscription" at bounding box center [331, 111] width 239 height 10
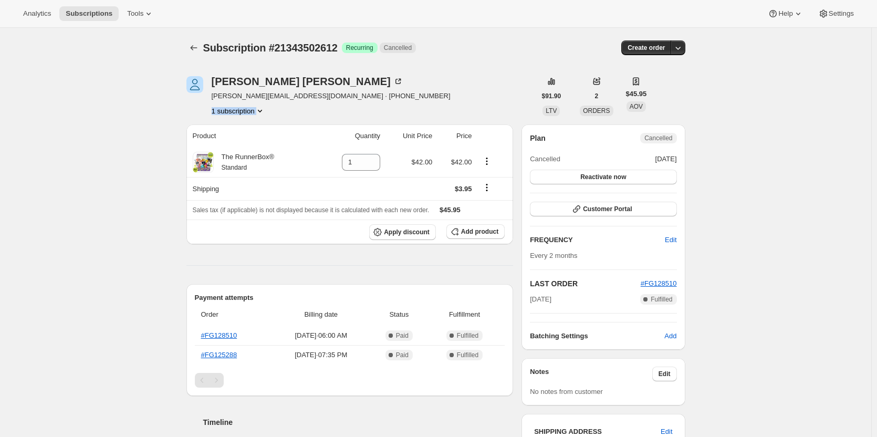
drag, startPoint x: 280, startPoint y: 112, endPoint x: 208, endPoint y: 101, distance: 73.3
click at [208, 101] on div "Daniel Gaitan gaitan.daniel9@yahoo.com · +16613058360 1 subscription" at bounding box center [360, 96] width 349 height 40
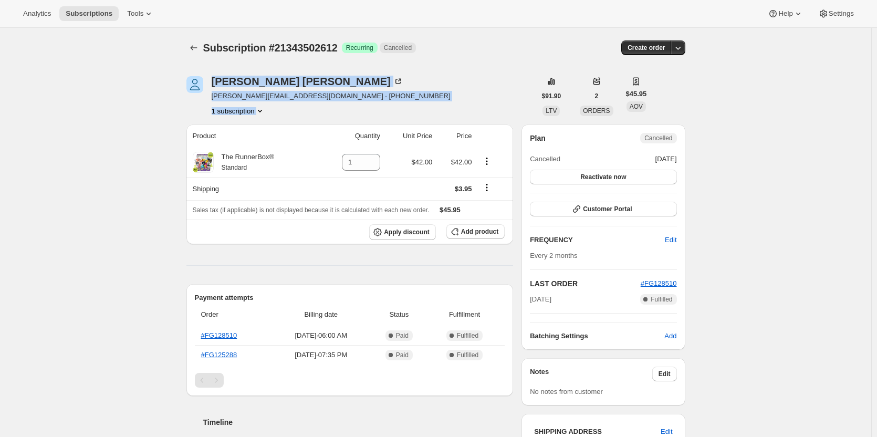
click at [431, 85] on div "Daniel Gaitan gaitan.daniel9@yahoo.com · +16613058360 1 subscription" at bounding box center [360, 96] width 349 height 40
